Goal: Information Seeking & Learning: Learn about a topic

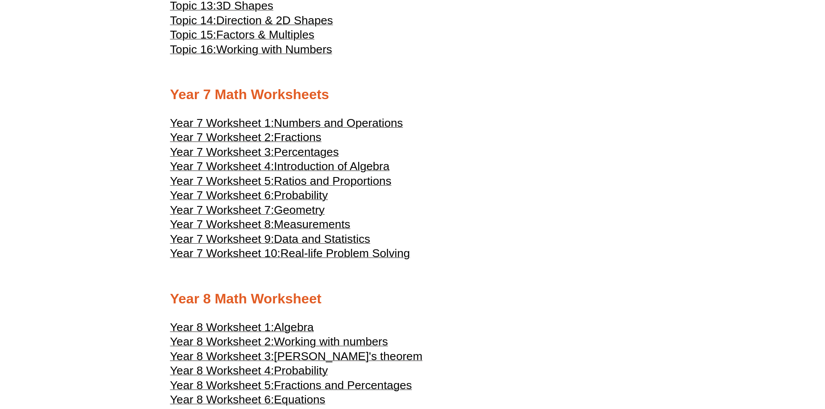
scroll to position [2253, 0]
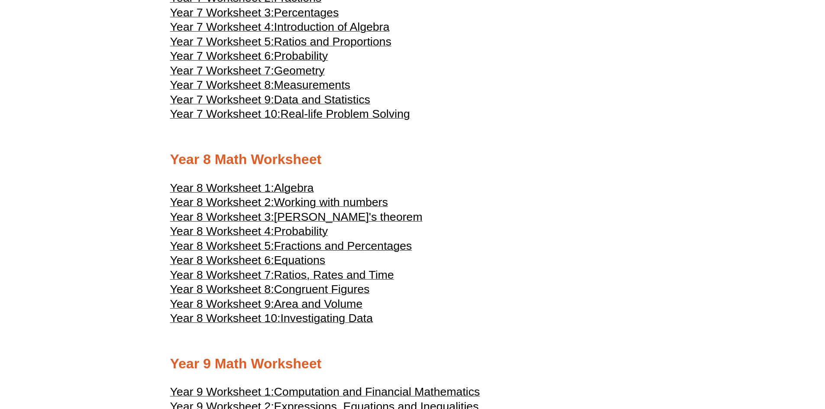
click at [299, 185] on span "Algebra" at bounding box center [294, 187] width 40 height 13
click at [364, 200] on span "Working with numbers" at bounding box center [331, 202] width 114 height 13
click at [346, 216] on span "[PERSON_NAME]'s theorem" at bounding box center [348, 216] width 149 height 13
click at [313, 230] on span "Probability" at bounding box center [301, 231] width 54 height 13
click at [344, 242] on span "Fractions and Percentages" at bounding box center [343, 245] width 138 height 13
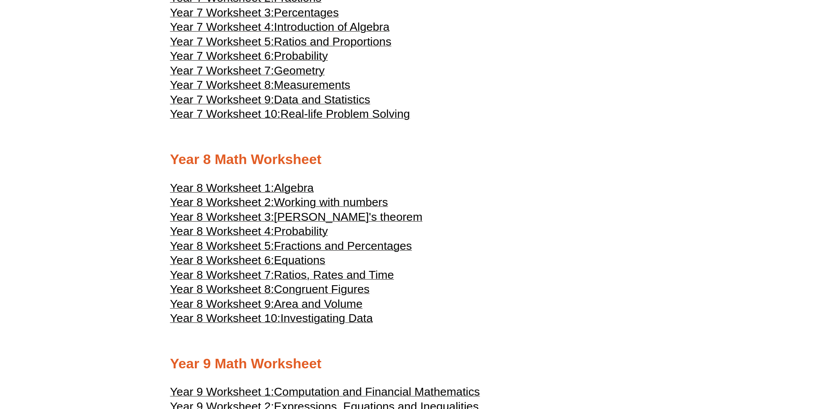
click at [323, 262] on span "Equations" at bounding box center [300, 260] width 52 height 13
click at [348, 274] on span "Ratios, Rates and Time" at bounding box center [334, 274] width 120 height 13
click at [337, 287] on span "Congruent Figures" at bounding box center [322, 289] width 96 height 13
click at [325, 301] on span "Area and Volume" at bounding box center [318, 303] width 89 height 13
click at [337, 317] on span "Investigating Data" at bounding box center [326, 318] width 92 height 13
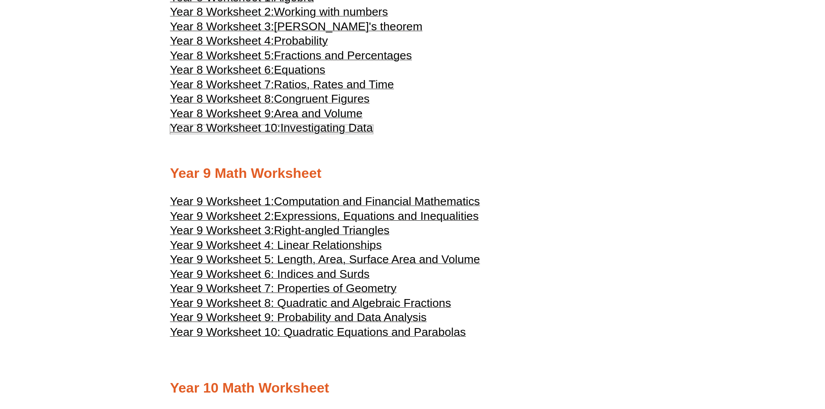
scroll to position [2426, 0]
